Goal: Check status

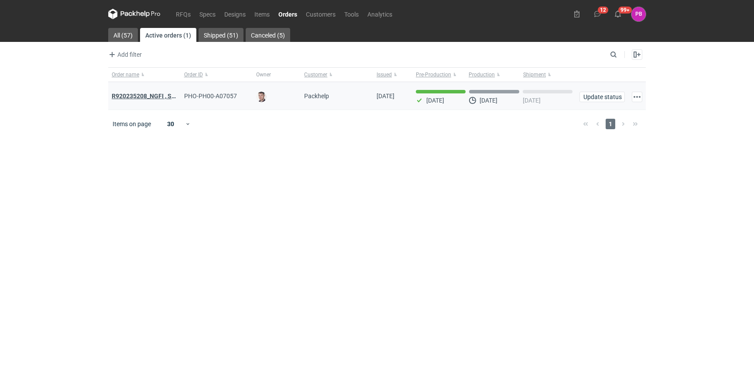
click at [145, 96] on strong "R920235208_NGFI , SBAK" at bounding box center [148, 95] width 72 height 7
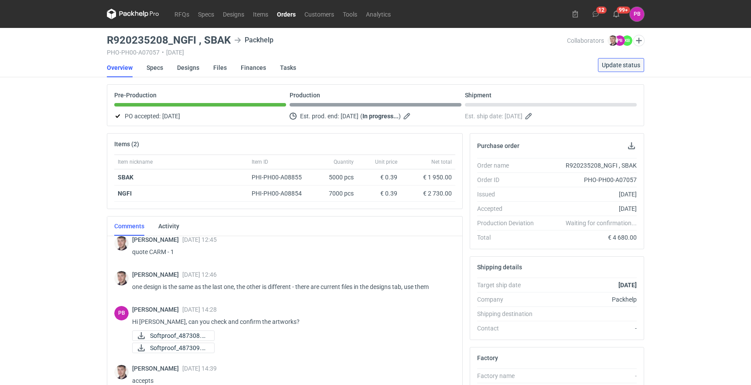
click at [619, 66] on span "Update status" at bounding box center [621, 65] width 38 height 6
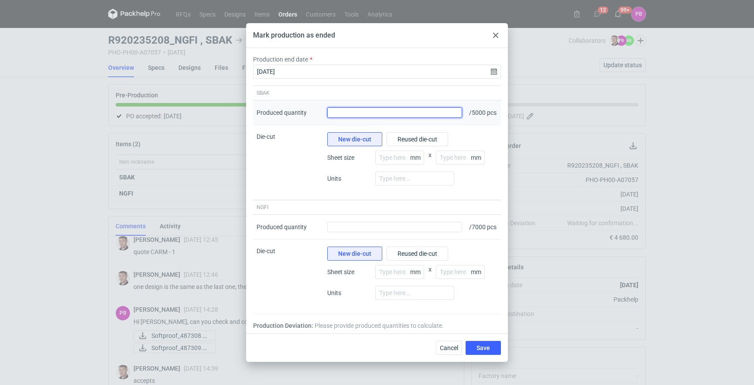
click at [361, 110] on input "Produced quantity" at bounding box center [394, 112] width 135 height 10
type input "5250"
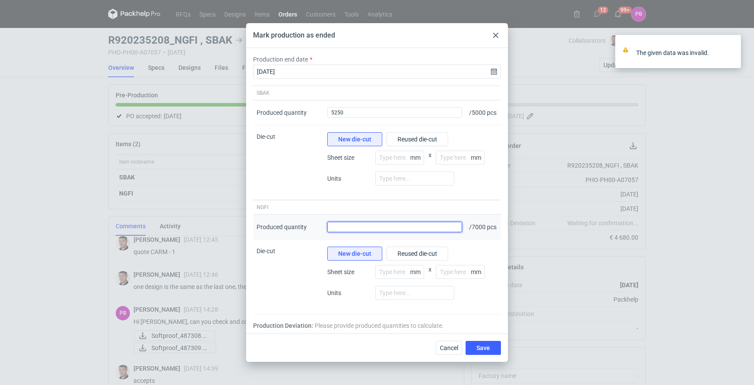
click at [370, 232] on input "Produced quantity" at bounding box center [394, 227] width 135 height 10
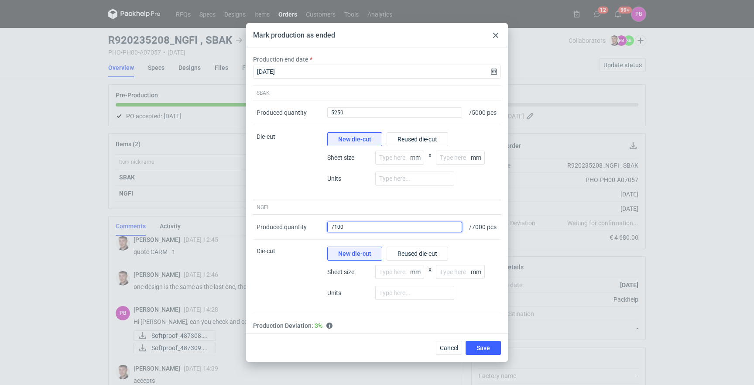
type input "7100"
click at [362, 206] on div at bounding box center [395, 207] width 142 height 14
click at [484, 351] on span "Save" at bounding box center [483, 347] width 14 height 6
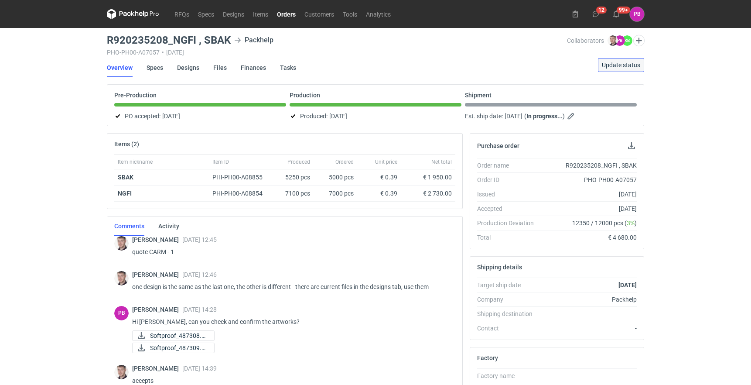
click at [624, 68] on span "Update status" at bounding box center [621, 65] width 38 height 6
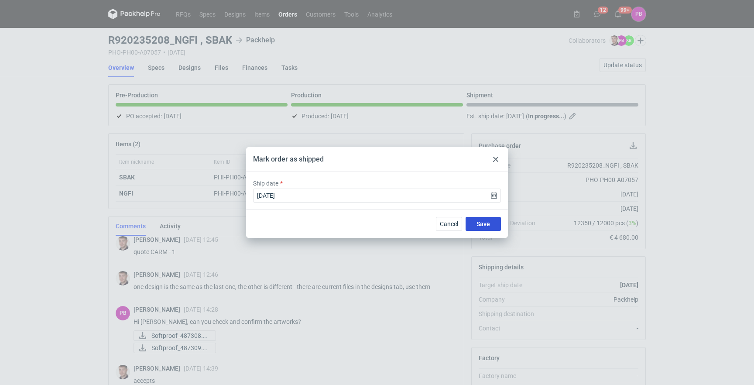
click at [493, 223] on button "Save" at bounding box center [482, 224] width 35 height 14
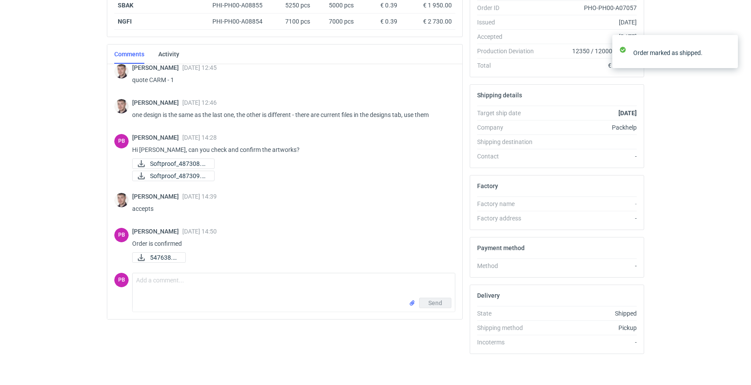
scroll to position [176, 0]
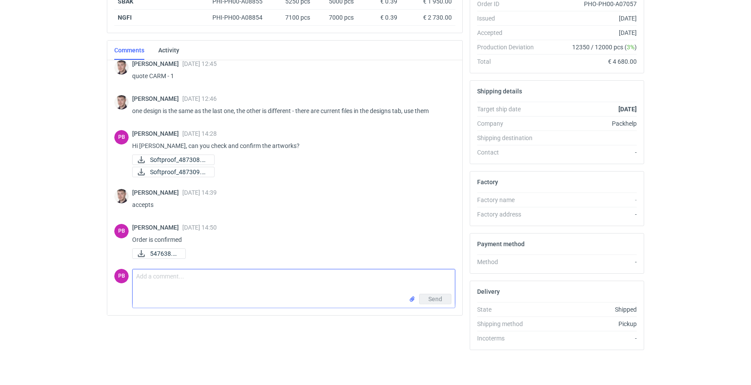
click at [237, 287] on textarea "Comment message" at bounding box center [294, 281] width 322 height 24
paste textarea "230253445"
type textarea "Shipping, TNT: 230253445"
click at [432, 299] on span "Send" at bounding box center [435, 299] width 14 height 6
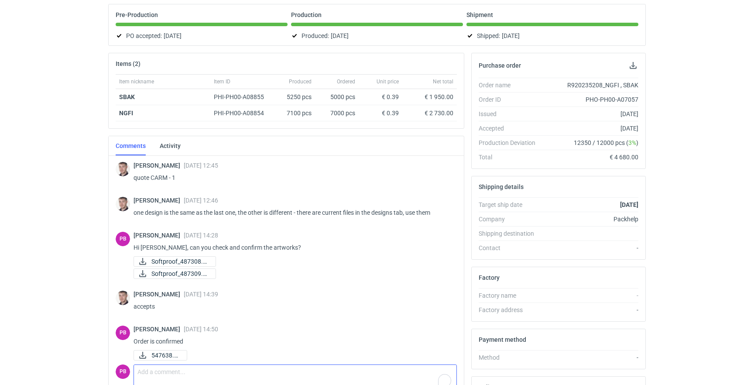
scroll to position [0, 0]
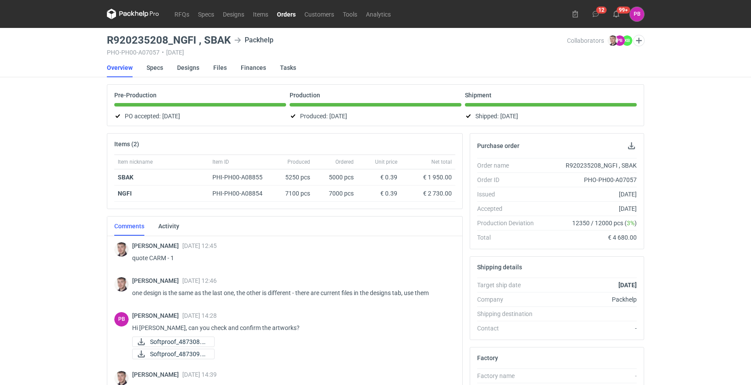
click at [286, 15] on link "Orders" at bounding box center [286, 14] width 27 height 10
